Goal: Information Seeking & Learning: Learn about a topic

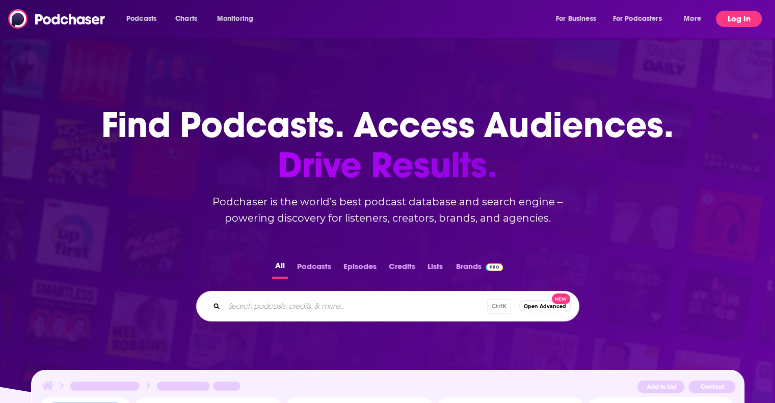
click at [744, 19] on button "Log In" at bounding box center [739, 19] width 46 height 16
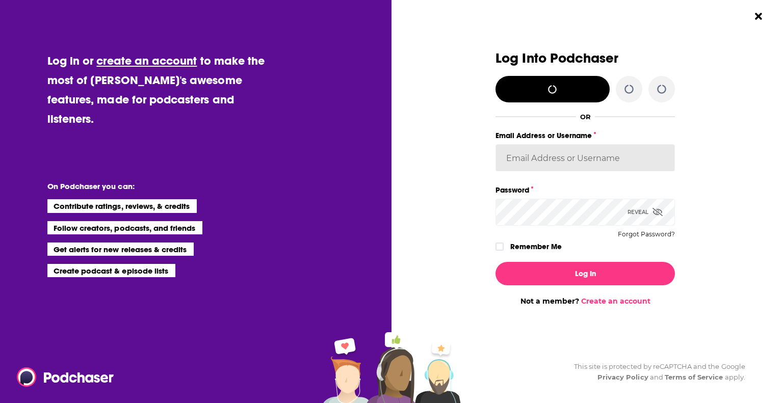
type input "gregkubie"
click at [534, 249] on label "Remember Me" at bounding box center [535, 246] width 51 height 13
click at [502, 251] on input "rememberMe" at bounding box center [499, 251] width 6 height 0
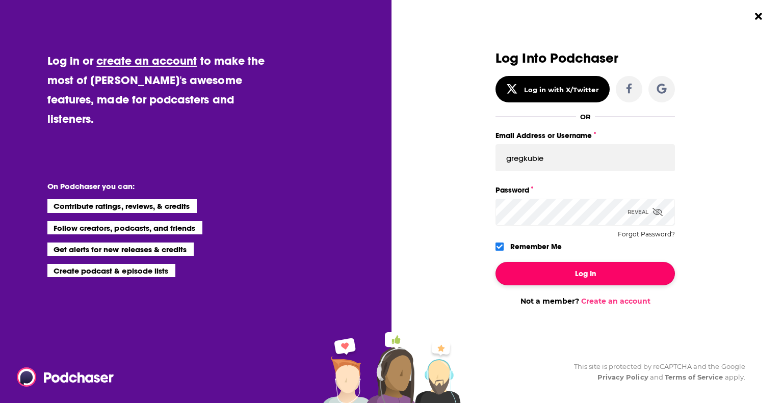
click at [540, 269] on button "Log In" at bounding box center [584, 273] width 179 height 23
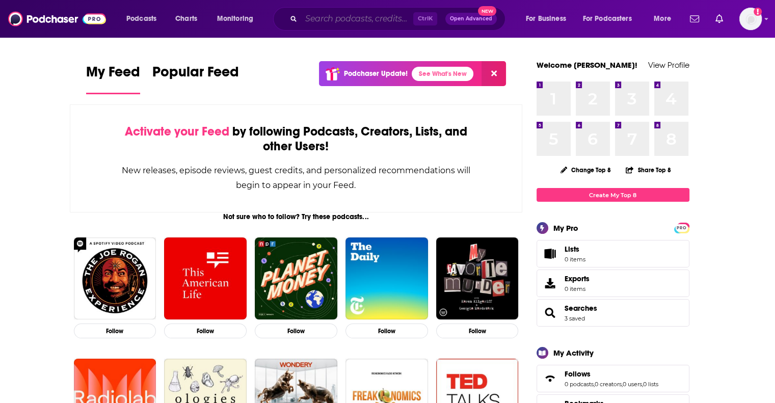
click at [334, 24] on input "Search podcasts, credits, & more..." at bounding box center [357, 19] width 112 height 16
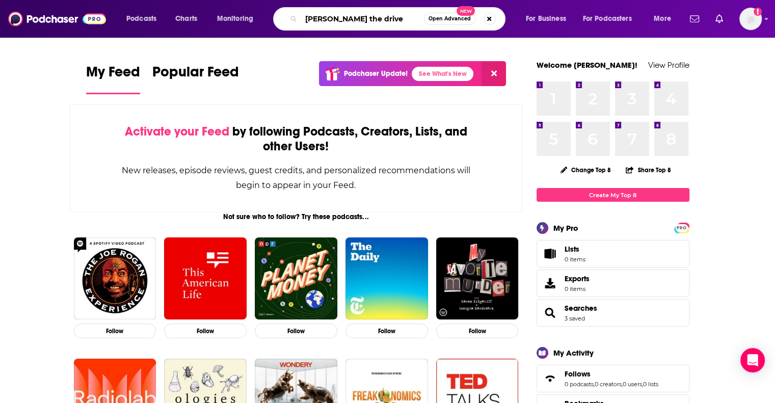
type input "[PERSON_NAME] the drive"
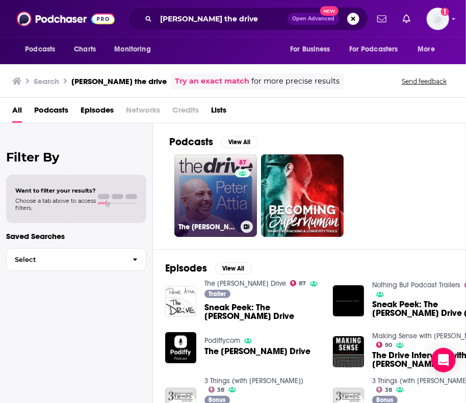
click at [223, 182] on link "[STREET_ADDRESS][PERSON_NAME]" at bounding box center [215, 195] width 83 height 83
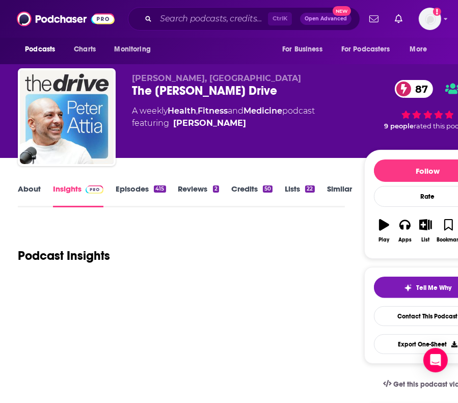
click at [36, 191] on link "About" at bounding box center [29, 195] width 23 height 23
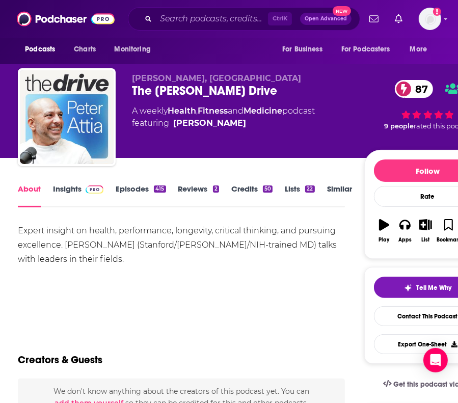
click at [74, 196] on link "Insights" at bounding box center [78, 195] width 50 height 23
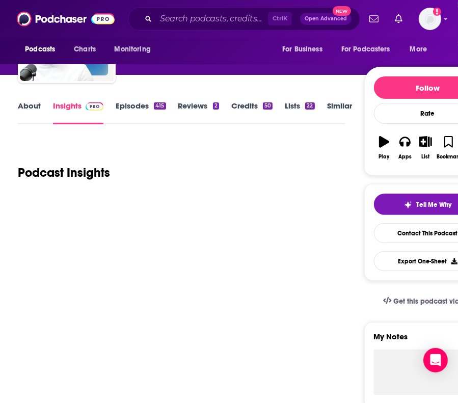
scroll to position [135, 0]
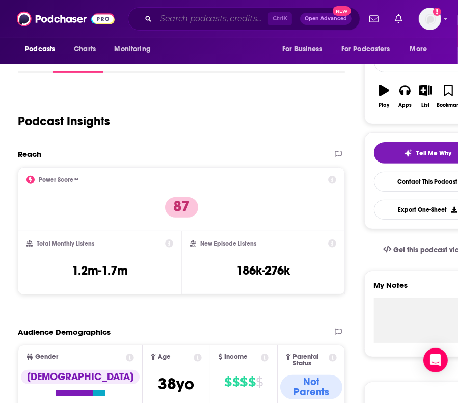
click at [218, 19] on input "Search podcasts, credits, & more..." at bounding box center [212, 19] width 112 height 16
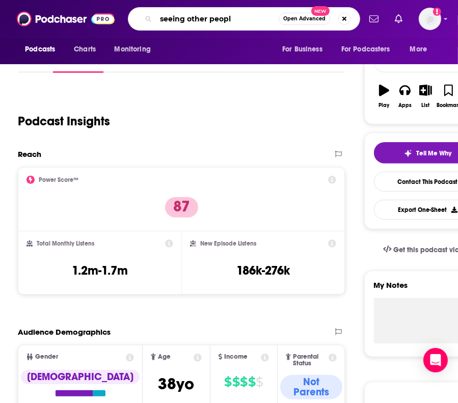
type input "seeing other people"
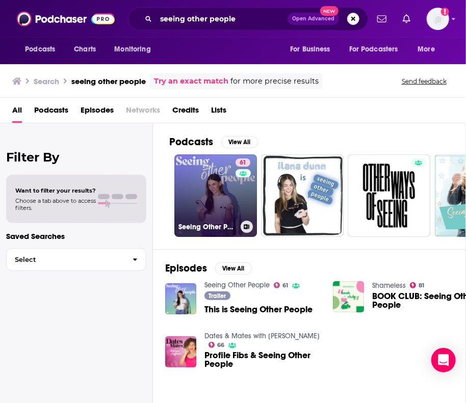
click at [192, 167] on link "61 Seeing Other People" at bounding box center [215, 195] width 83 height 83
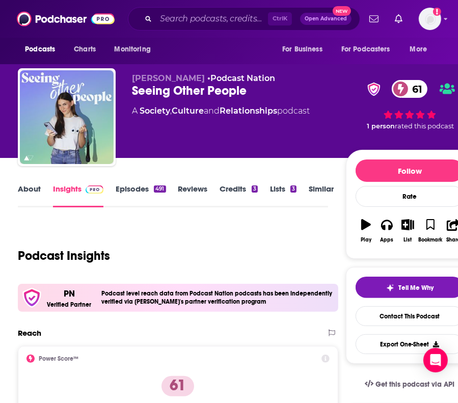
click at [34, 194] on link "About" at bounding box center [29, 195] width 23 height 23
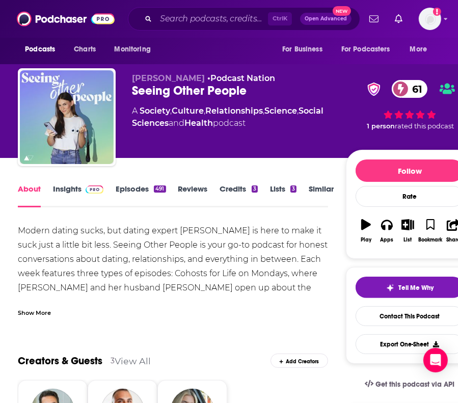
click at [62, 195] on link "Insights" at bounding box center [78, 195] width 50 height 23
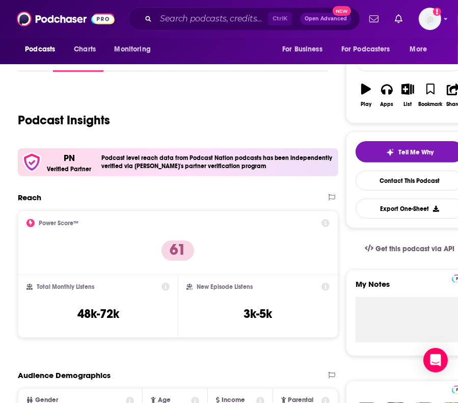
scroll to position [135, 0]
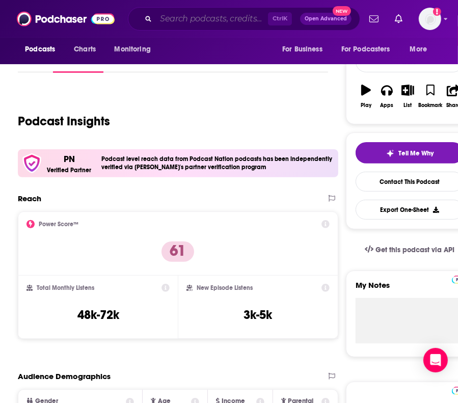
click at [187, 21] on input "Search podcasts, credits, & more..." at bounding box center [212, 19] width 112 height 16
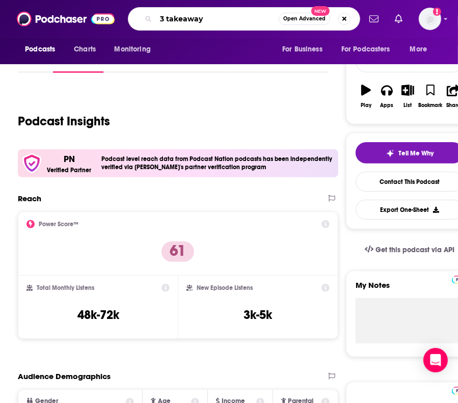
type input "3 takeaways"
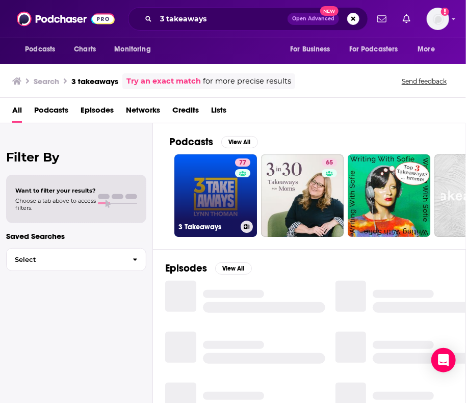
click at [216, 183] on link "77 3 Takeaways" at bounding box center [215, 195] width 83 height 83
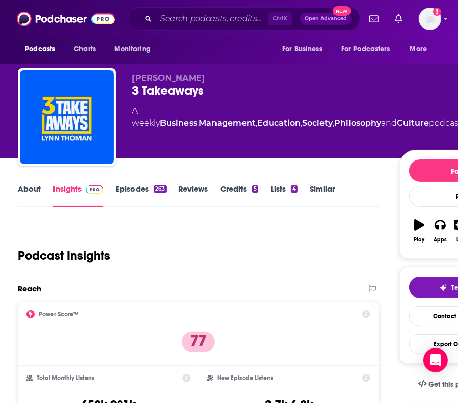
scroll to position [36, 0]
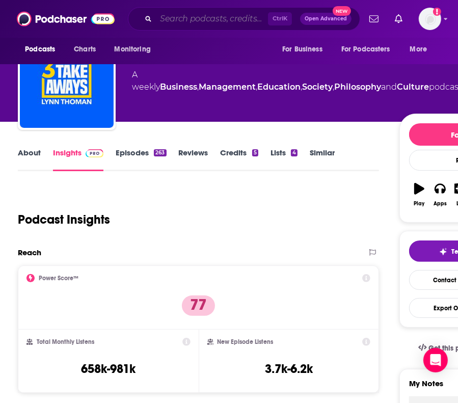
click at [202, 17] on input "Search podcasts, credits, & more..." at bounding box center [212, 19] width 112 height 16
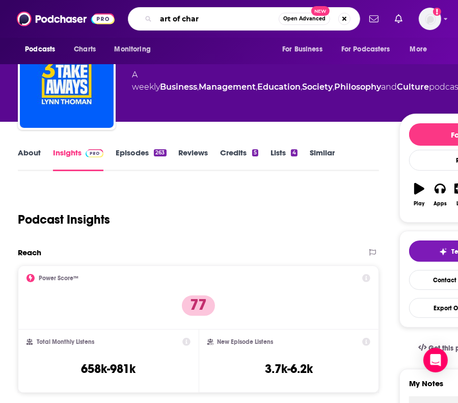
type input "art of charm"
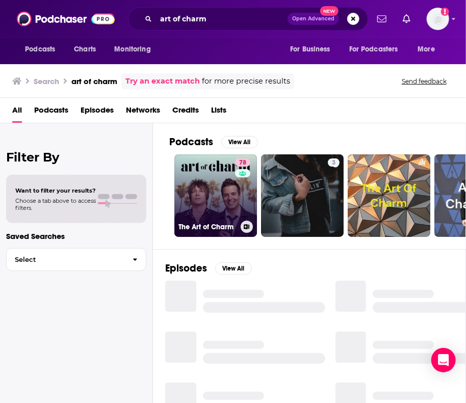
click at [199, 193] on link "78 The Art of Charm" at bounding box center [215, 195] width 83 height 83
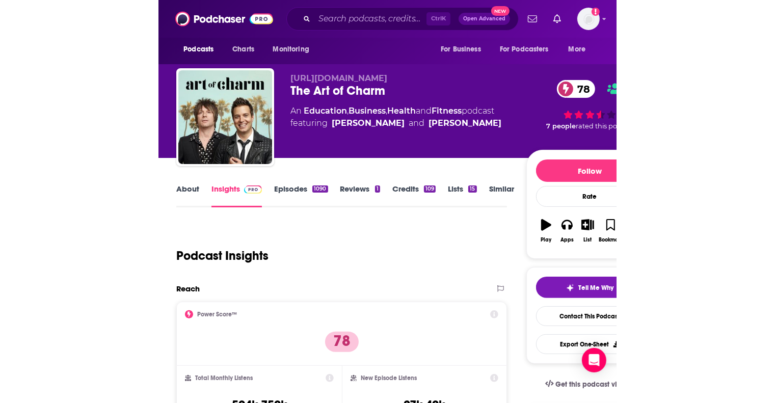
scroll to position [66, 0]
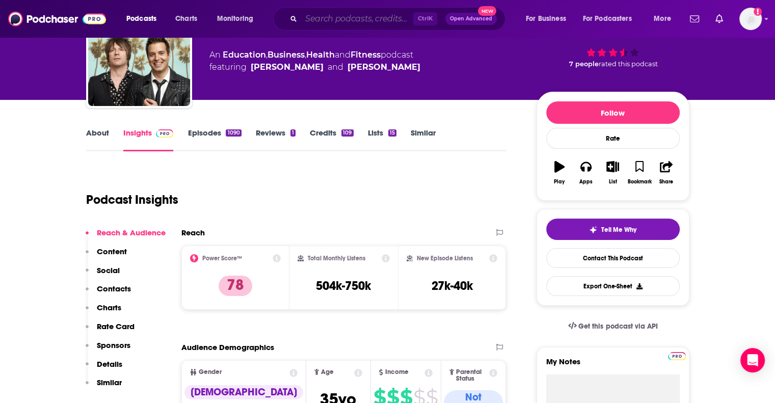
click at [322, 20] on input "Search podcasts, credits, & more..." at bounding box center [357, 19] width 112 height 16
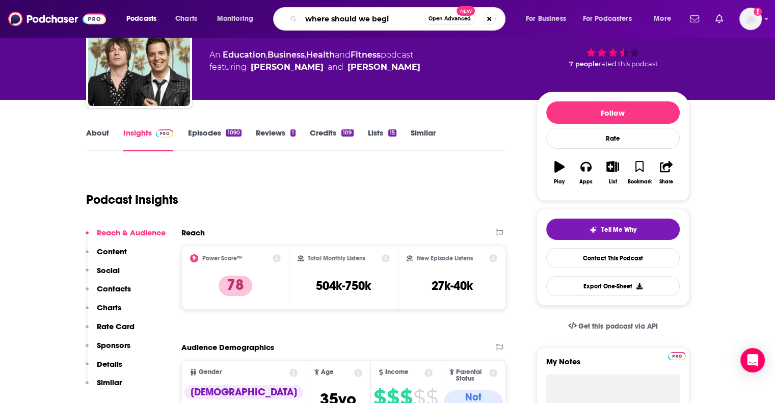
type input "where should we begin"
